Goal: Find specific page/section: Find specific page/section

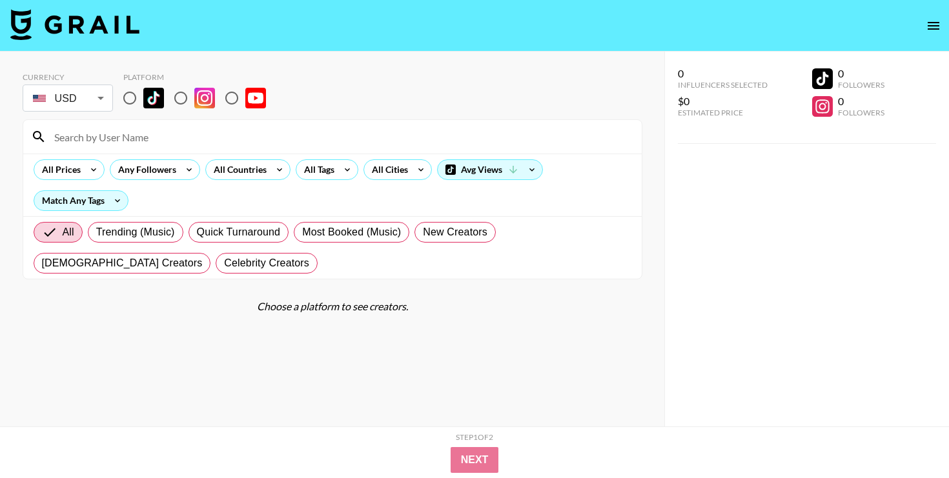
click at [127, 98] on input "radio" at bounding box center [129, 98] width 27 height 27
radio input "true"
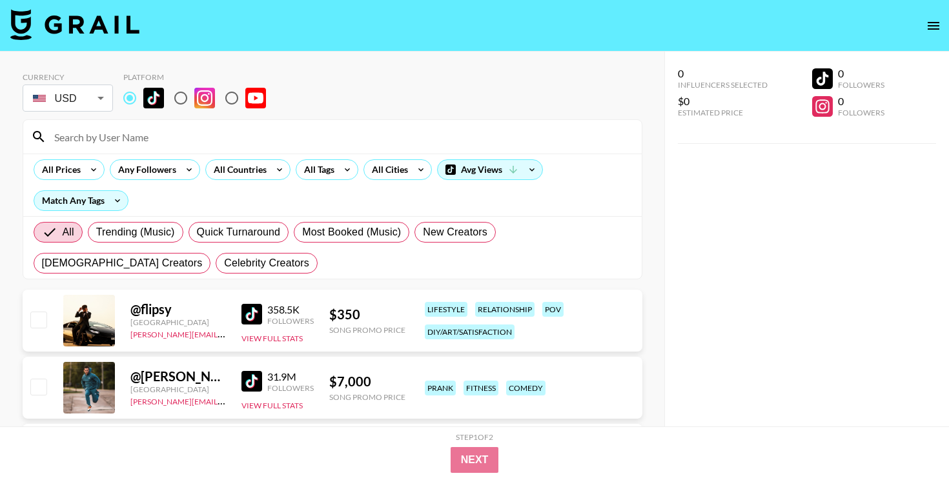
click at [122, 140] on input at bounding box center [340, 137] width 588 height 21
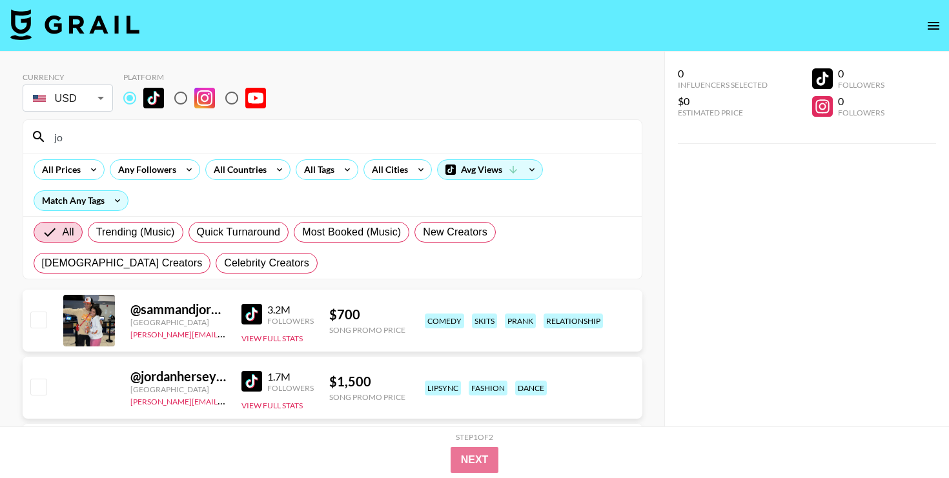
type input "j"
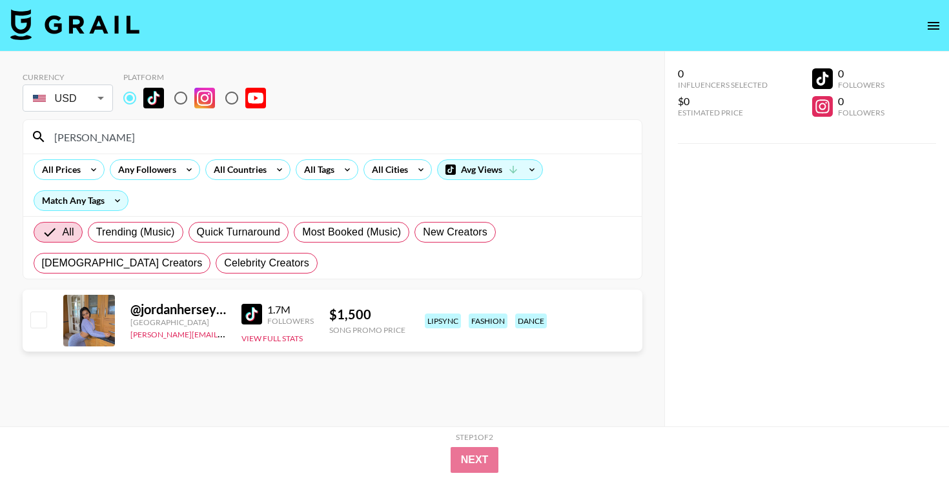
type input "[PERSON_NAME]"
click at [161, 305] on div "@ jordanherseyyy" at bounding box center [178, 310] width 96 height 16
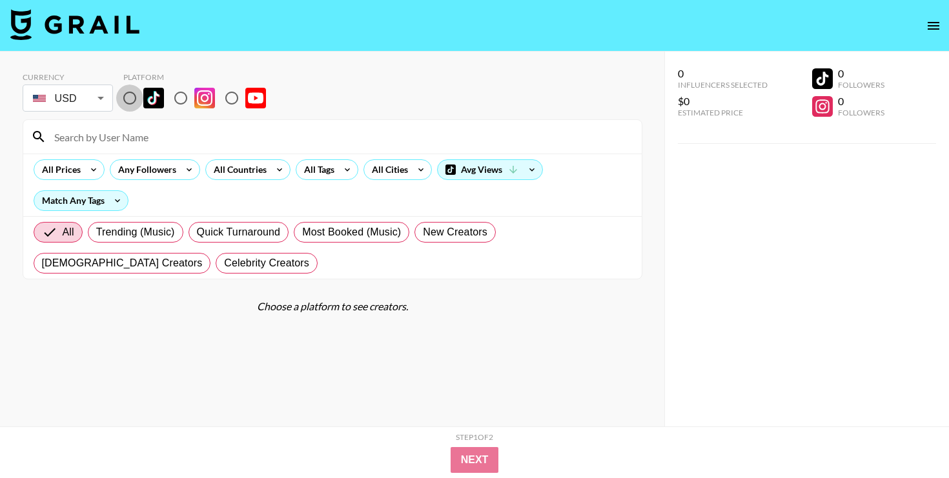
click at [128, 94] on input "radio" at bounding box center [129, 98] width 27 height 27
radio input "true"
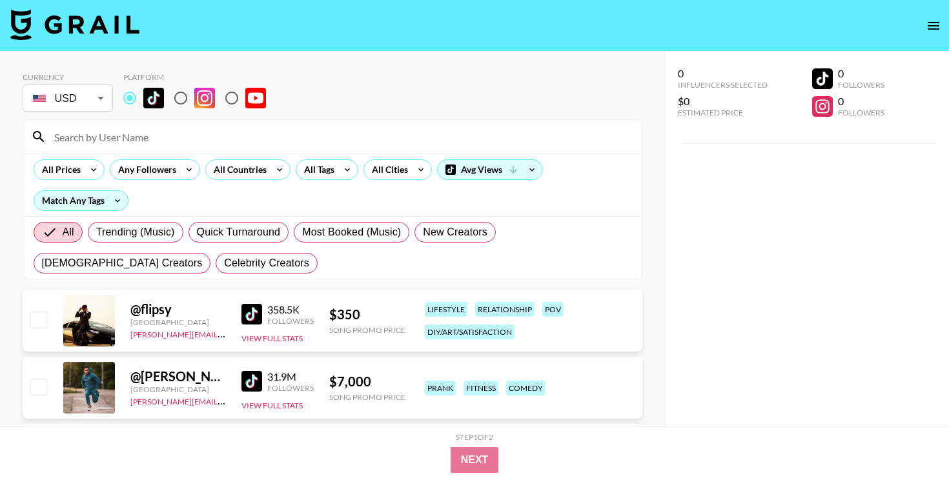
click at [128, 123] on div at bounding box center [332, 137] width 619 height 34
click at [124, 136] on input at bounding box center [340, 137] width 588 height 21
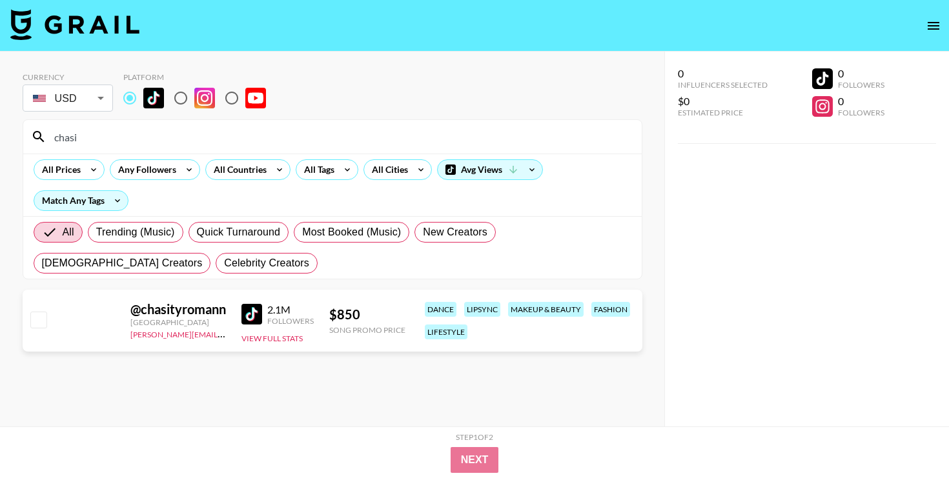
scroll to position [52, 0]
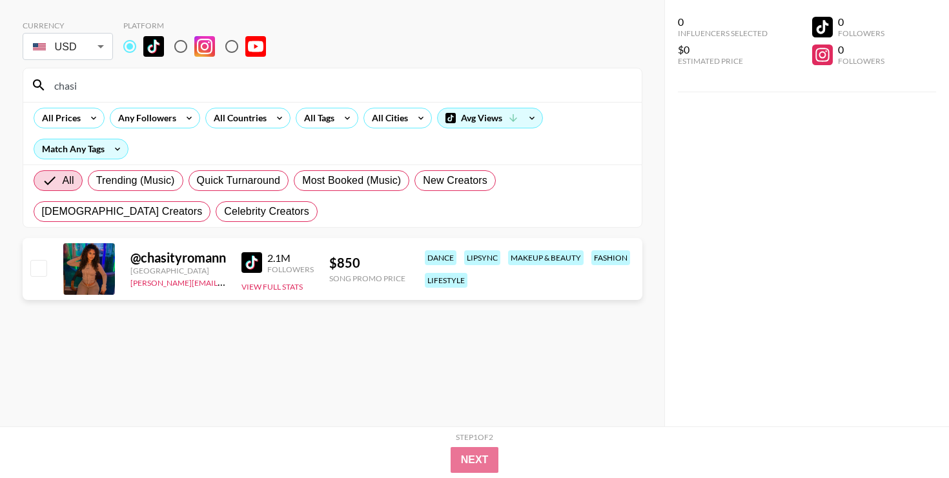
type input "chasi"
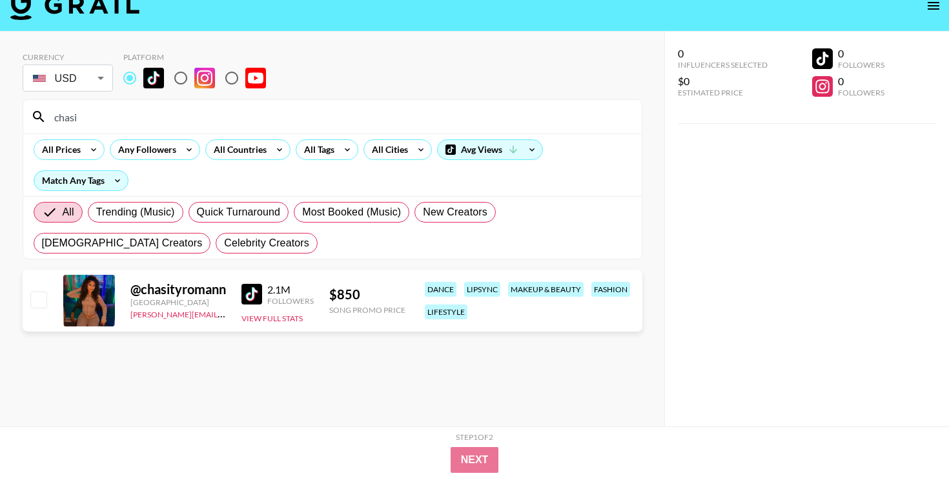
scroll to position [0, 0]
